Goal: Navigation & Orientation: Go to known website

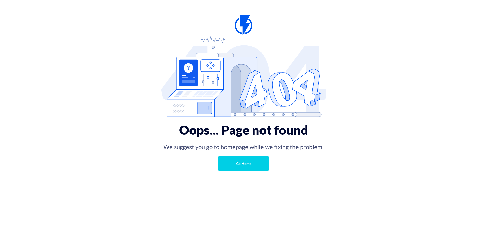
click at [242, 164] on link "Go Home" at bounding box center [243, 163] width 51 height 15
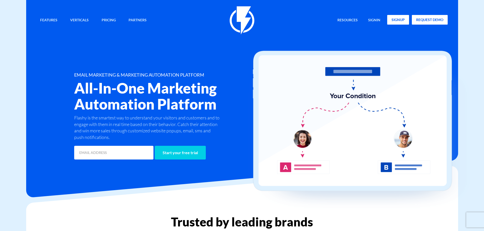
click at [401, 20] on link "signup" at bounding box center [398, 20] width 22 height 10
